Goal: Information Seeking & Learning: Compare options

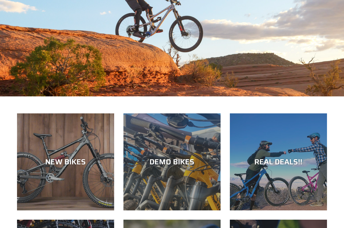
scroll to position [97, 0]
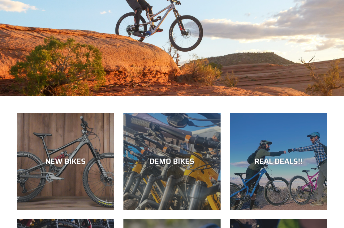
click at [68, 164] on div "NEW BIKES" at bounding box center [65, 161] width 97 height 9
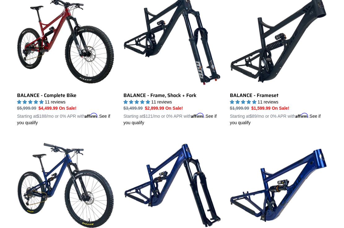
scroll to position [633, 0]
click at [206, 80] on link "BALANCE - Frame, Shock + Fork" at bounding box center [171, 59] width 97 height 136
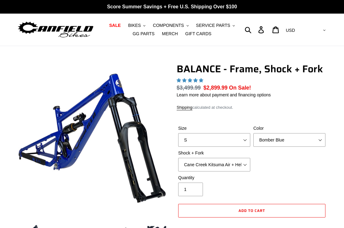
select select "highest-rating"
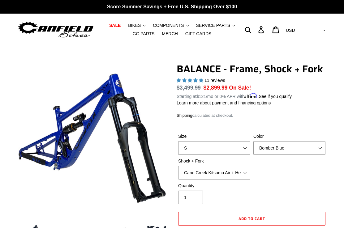
click at [133, 28] on span "BIKES" at bounding box center [134, 25] width 13 height 5
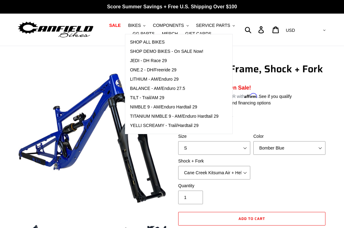
click at [164, 99] on span "TILT - Trail/AM 29" at bounding box center [147, 97] width 34 height 5
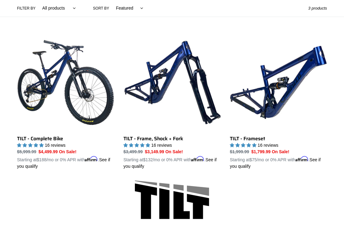
scroll to position [150, 0]
click at [29, 101] on link "TILT - Complete Bike" at bounding box center [65, 102] width 97 height 136
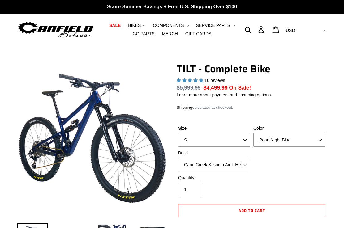
select select "highest-rating"
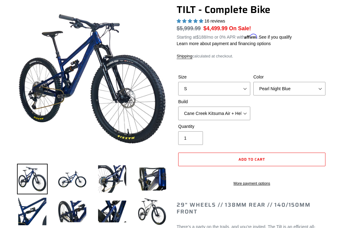
scroll to position [60, 0]
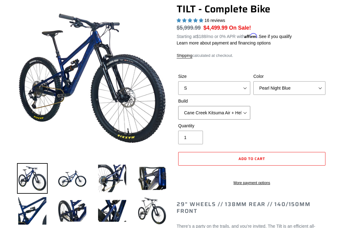
click at [241, 113] on select "Cane Creek Kitsuma Air + Helm MKII 140 + SRAM GX Cane Creek Kitsuma Air + Helm …" at bounding box center [214, 113] width 72 height 14
click at [240, 112] on select "Cane Creek Kitsuma Air + Helm MKII 140 + SRAM GX Cane Creek Kitsuma Air + Helm …" at bounding box center [214, 113] width 72 height 14
select select "Cane Creek Kitsuma Air + Helm MKII 140 + SRAM GX"
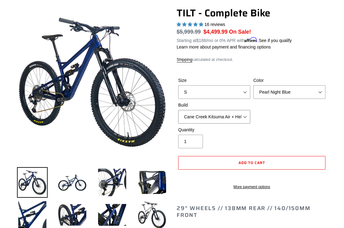
click at [240, 114] on select "Cane Creek Kitsuma Air + Helm MKII 140 + SRAM GX Cane Creek Kitsuma Air + Helm …" at bounding box center [214, 117] width 72 height 14
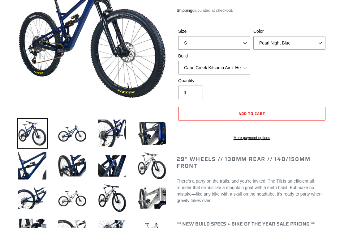
scroll to position [0, 0]
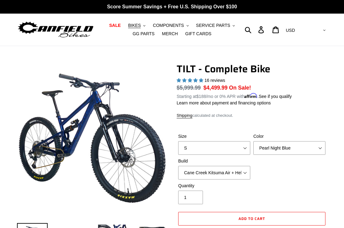
click at [132, 28] on span "BIKES" at bounding box center [134, 25] width 13 height 5
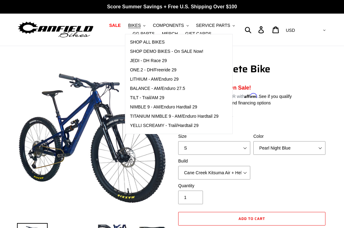
click at [138, 78] on span "LITHIUM - AM/Enduro 29" at bounding box center [154, 79] width 49 height 5
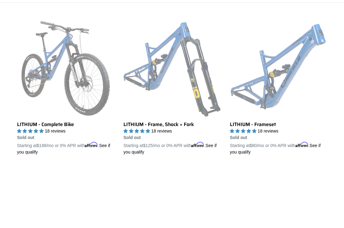
scroll to position [164, 0]
click at [295, 83] on link "LITHIUM - Frameset" at bounding box center [278, 88] width 97 height 136
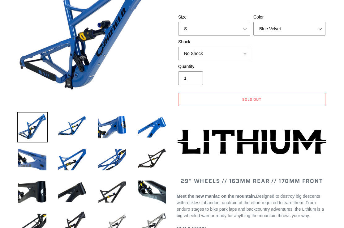
select select "highest-rating"
